Goal: Task Accomplishment & Management: Use online tool/utility

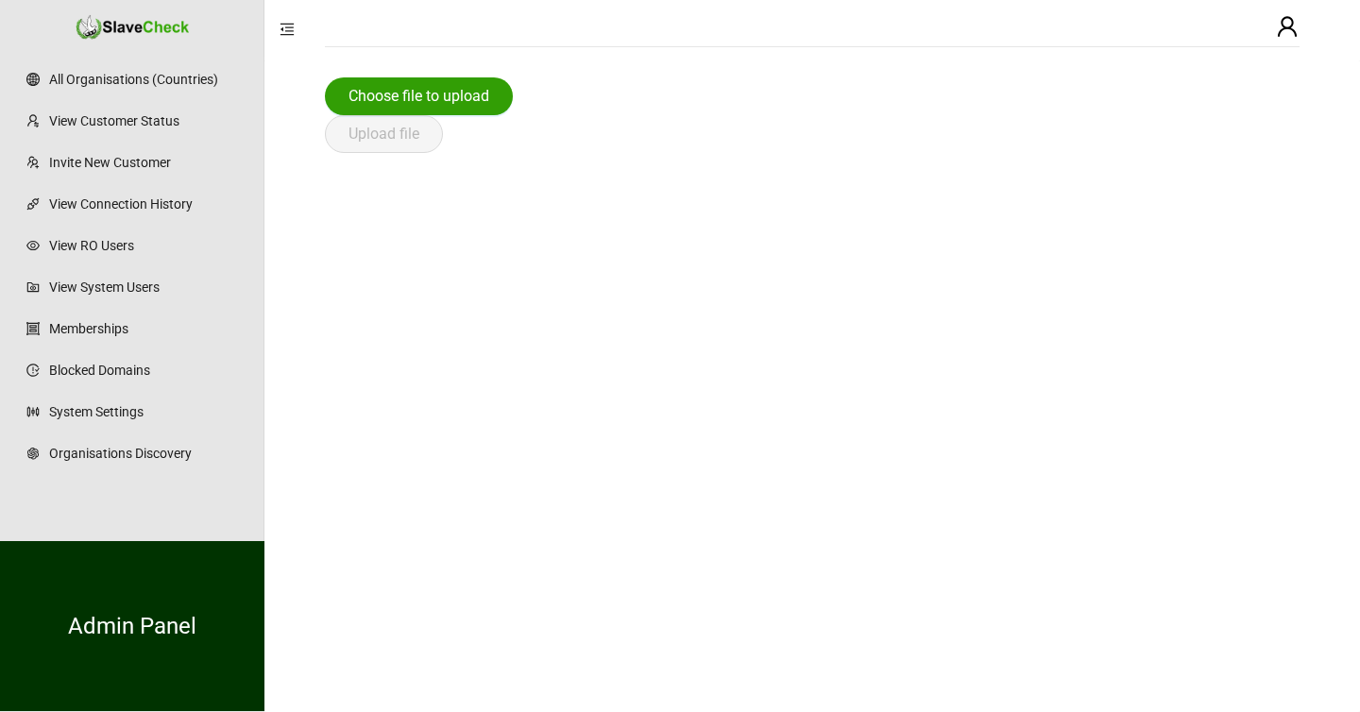
click at [454, 88] on span "Choose file to upload" at bounding box center [418, 96] width 141 height 23
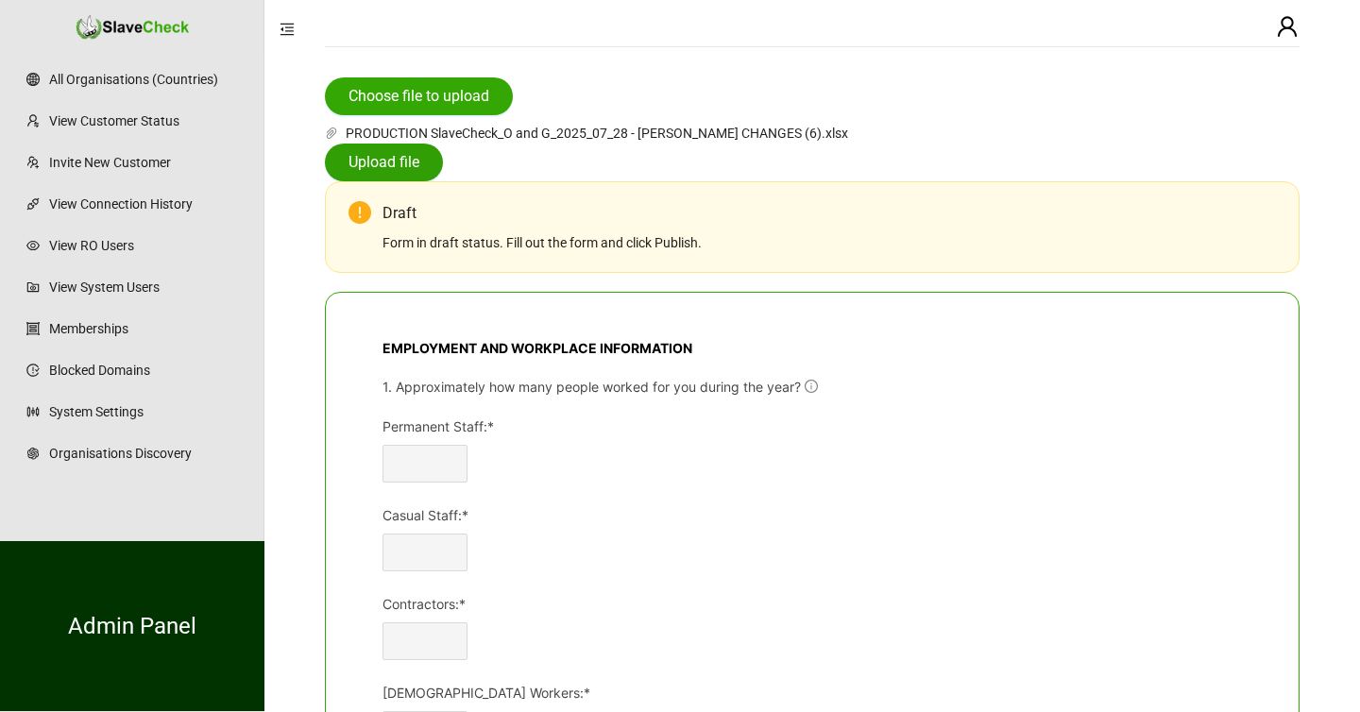
click at [391, 167] on span "Upload file" at bounding box center [383, 162] width 71 height 23
click at [381, 161] on span "Upload file" at bounding box center [383, 162] width 71 height 23
